Goal: Task Accomplishment & Management: Manage account settings

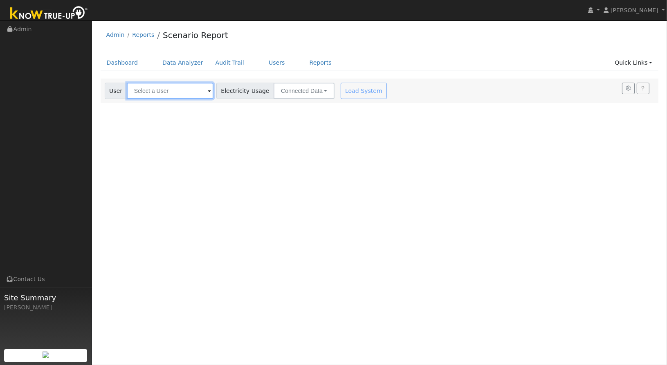
click at [189, 91] on input "text" at bounding box center [170, 91] width 87 height 16
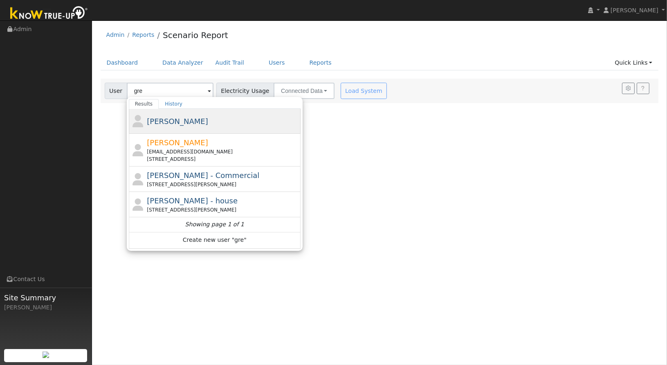
click at [198, 124] on div "[PERSON_NAME]" at bounding box center [223, 121] width 152 height 11
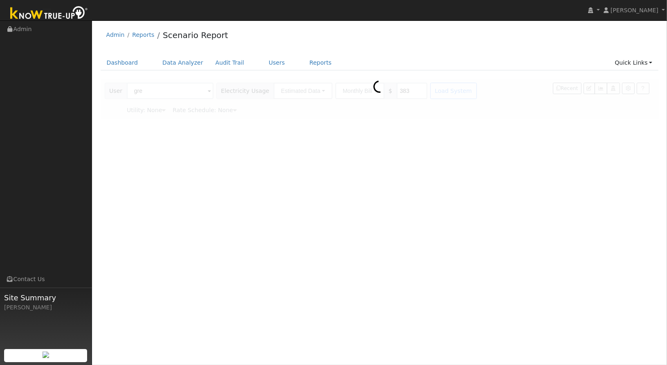
type input "[PERSON_NAME]"
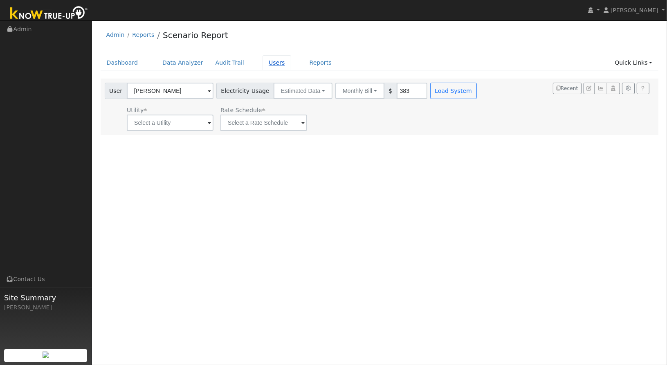
click at [266, 64] on link "Users" at bounding box center [277, 62] width 29 height 15
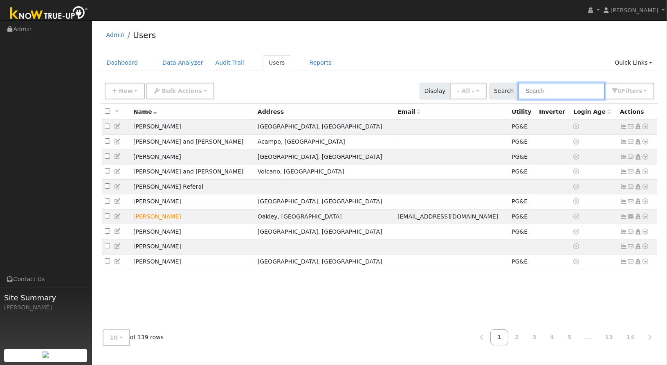
click at [551, 92] on input "text" at bounding box center [561, 91] width 87 height 17
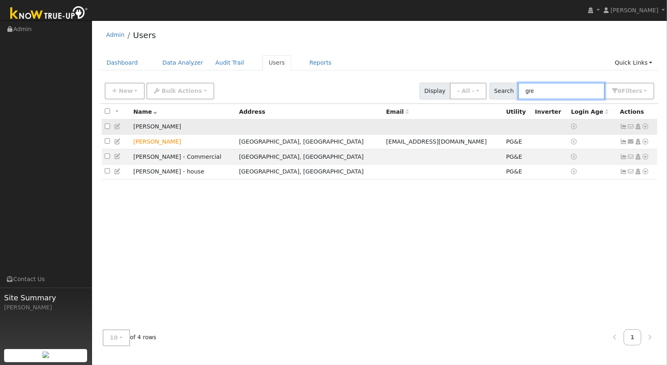
type input "gre"
click at [644, 128] on icon at bounding box center [645, 127] width 7 height 6
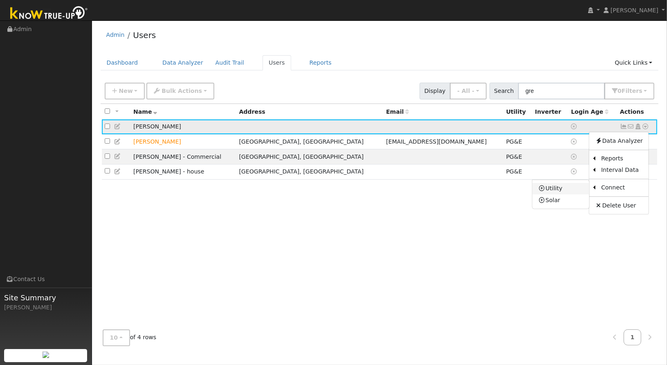
click at [574, 189] on link "Utility" at bounding box center [561, 188] width 57 height 11
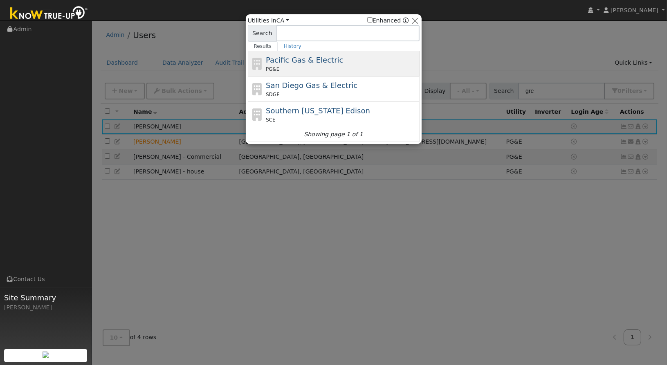
click at [316, 68] on div "PG&E" at bounding box center [342, 68] width 152 height 7
